Goal: Task Accomplishment & Management: Manage account settings

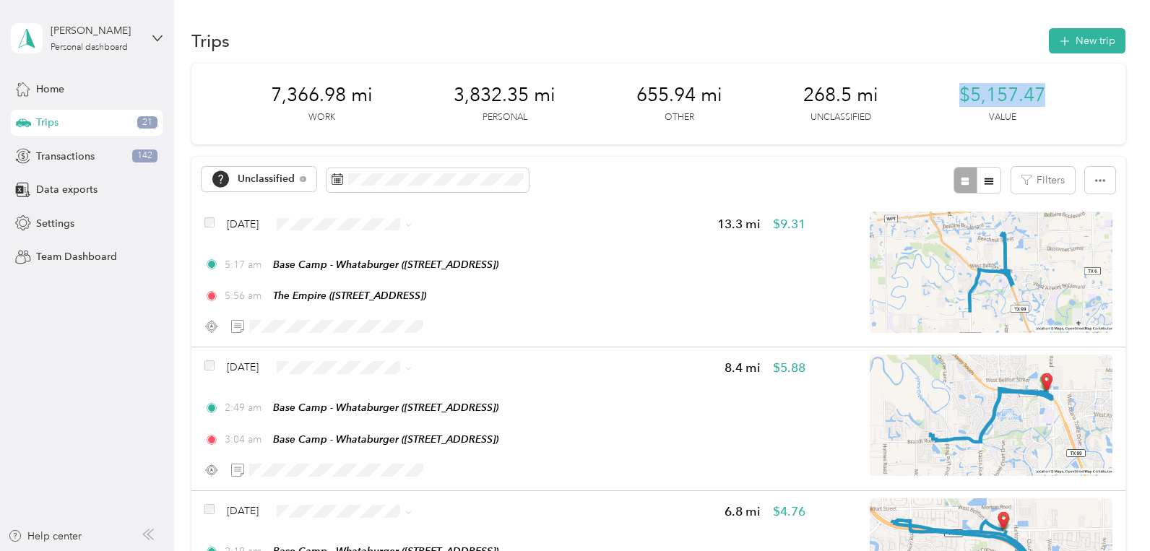
drag, startPoint x: 961, startPoint y: 86, endPoint x: 1086, endPoint y: 88, distance: 125.0
click at [1086, 88] on div "7,366.98 mi Work 3,832.35 mi Personal 655.94 mi Other 268.5 mi Unclassified $5,…" at bounding box center [658, 104] width 934 height 81
drag, startPoint x: 805, startPoint y: 88, endPoint x: 873, endPoint y: 83, distance: 68.1
click at [873, 83] on div "7,366.98 mi Work 3,832.35 mi Personal 655.94 mi Other 268.5 mi Unclassified $5,…" at bounding box center [658, 104] width 934 height 81
click at [736, 112] on div "7,366.98 mi Work 3,832.35 mi Personal 655.94 mi Other 268.5 mi Unclassified $5,…" at bounding box center [658, 104] width 934 height 81
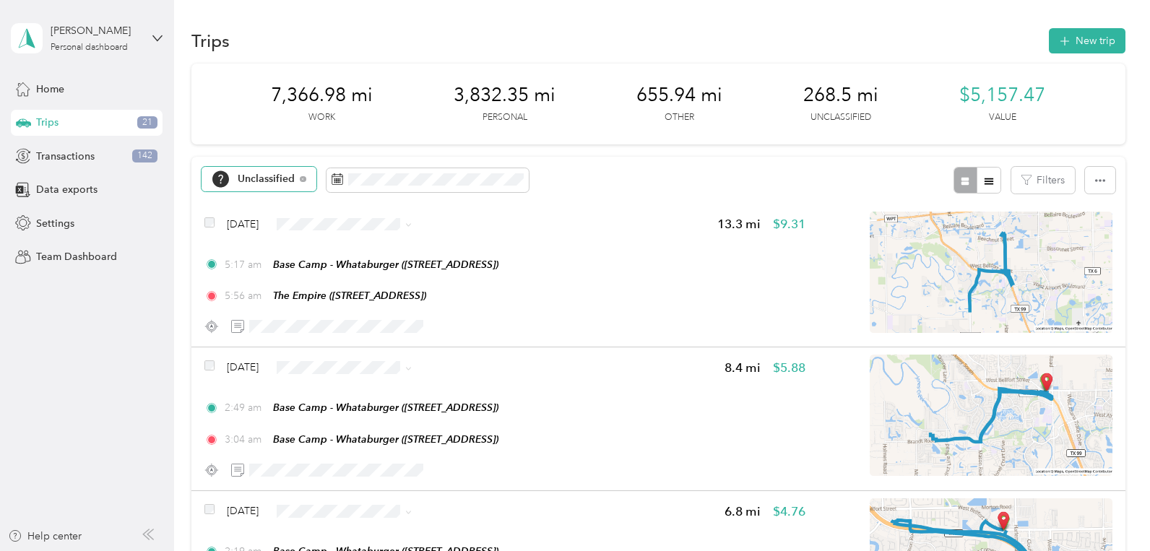
click at [269, 174] on span "Unclassified" at bounding box center [267, 179] width 58 height 10
click at [21, 368] on aside "[PERSON_NAME] Personal dashboard Home Trips 21 Transactions 142 Data exports Se…" at bounding box center [87, 275] width 174 height 551
click at [261, 177] on span "Unclassified" at bounding box center [267, 179] width 58 height 10
click at [41, 421] on aside "[PERSON_NAME] Personal dashboard Home Trips 21 Transactions 142 Data exports Se…" at bounding box center [87, 275] width 174 height 551
click at [356, 332] on span "Doordash" at bounding box center [387, 335] width 100 height 15
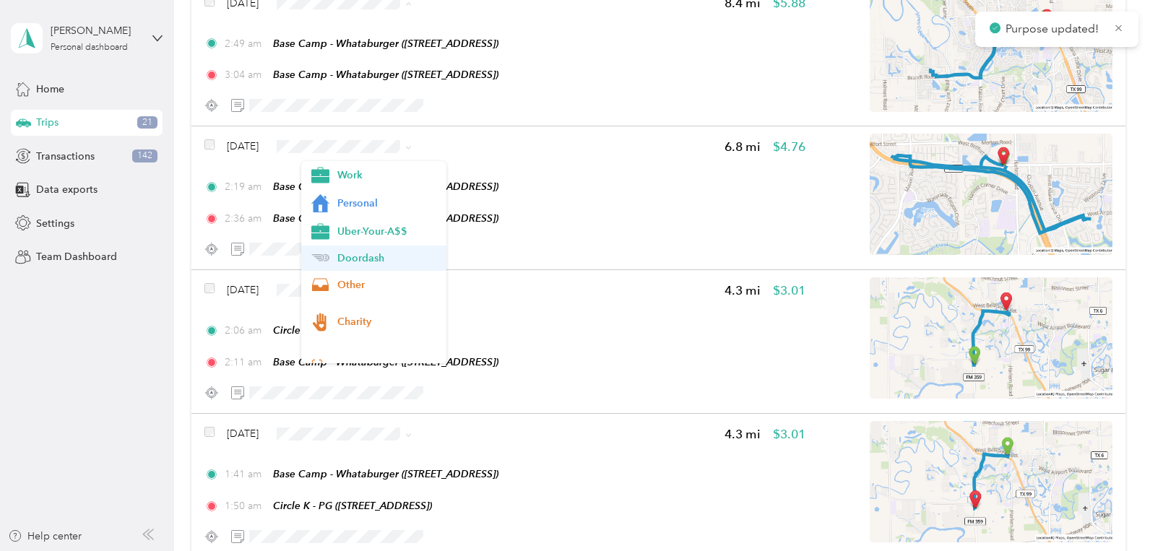
scroll to position [77, 0]
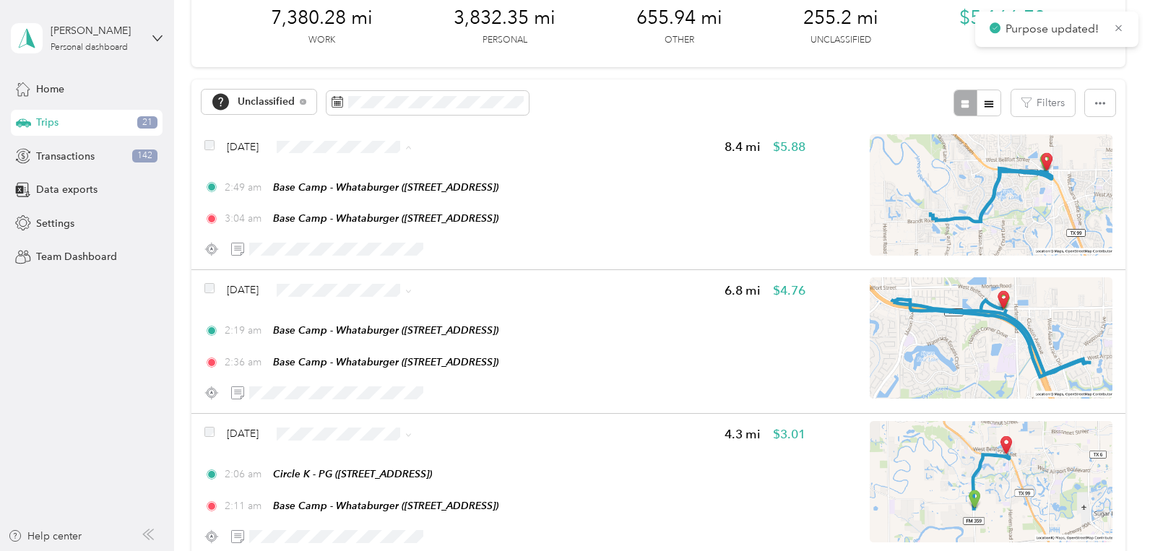
click at [390, 258] on span "Doordash" at bounding box center [387, 258] width 100 height 15
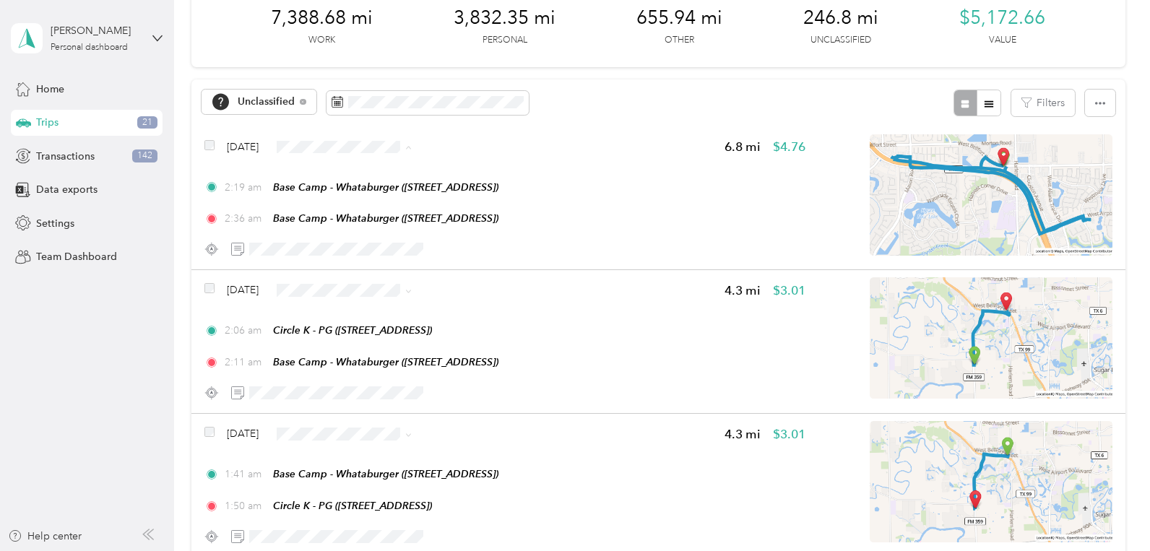
click at [382, 257] on span "Doordash" at bounding box center [387, 258] width 100 height 15
